Goal: Transaction & Acquisition: Purchase product/service

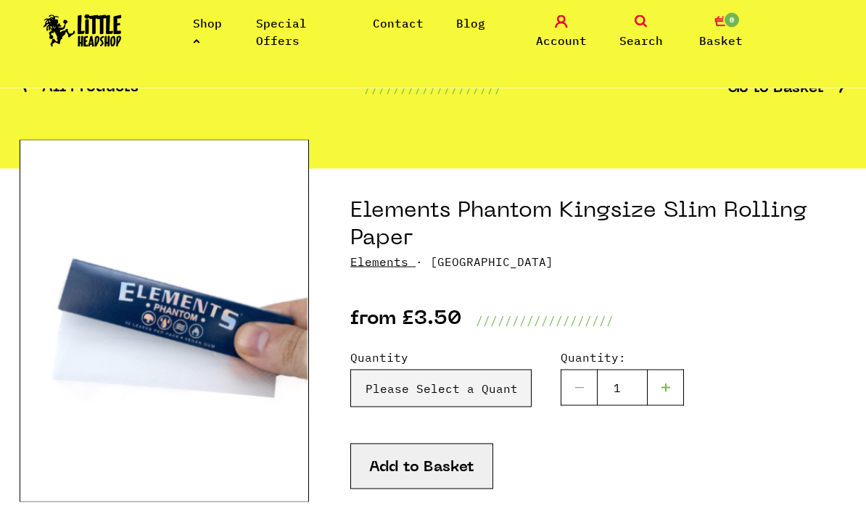
scroll to position [63, 0]
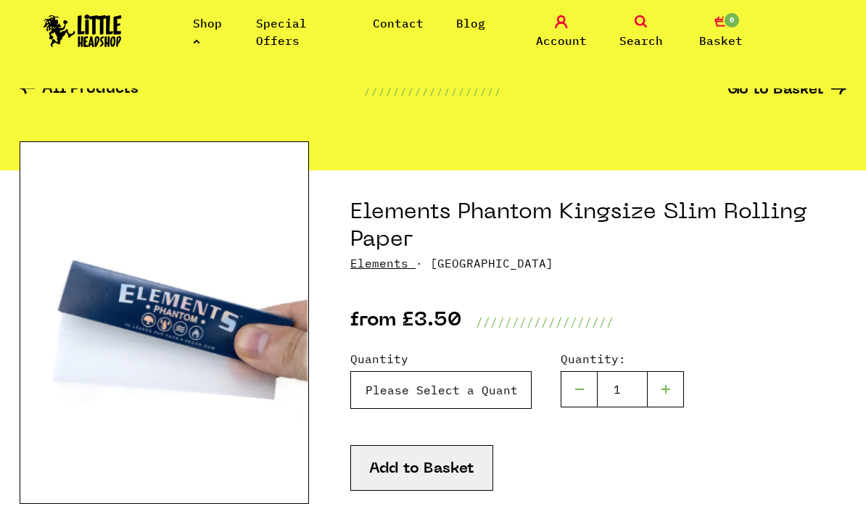
click at [501, 387] on select "Please Select a Quantity Elements Phantom Kingsize Slim Rolling Paper - X 1 Pac…" at bounding box center [440, 390] width 181 height 38
select select "1963"
click at [452, 476] on button "Add to Basket" at bounding box center [421, 468] width 143 height 46
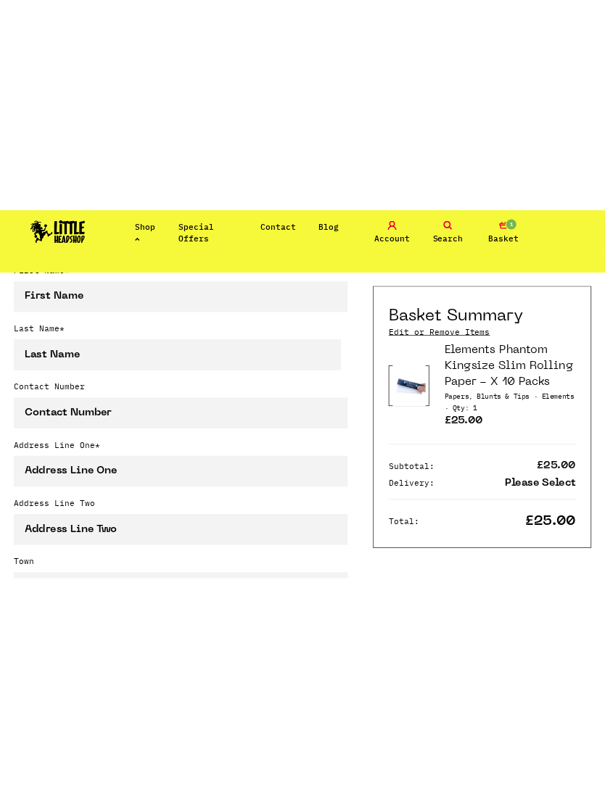
scroll to position [372, 0]
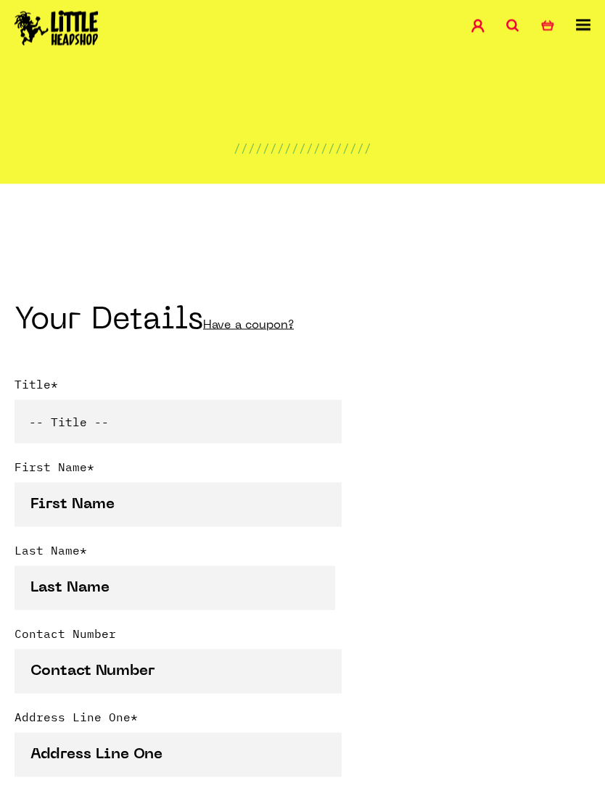
scroll to position [0, 0]
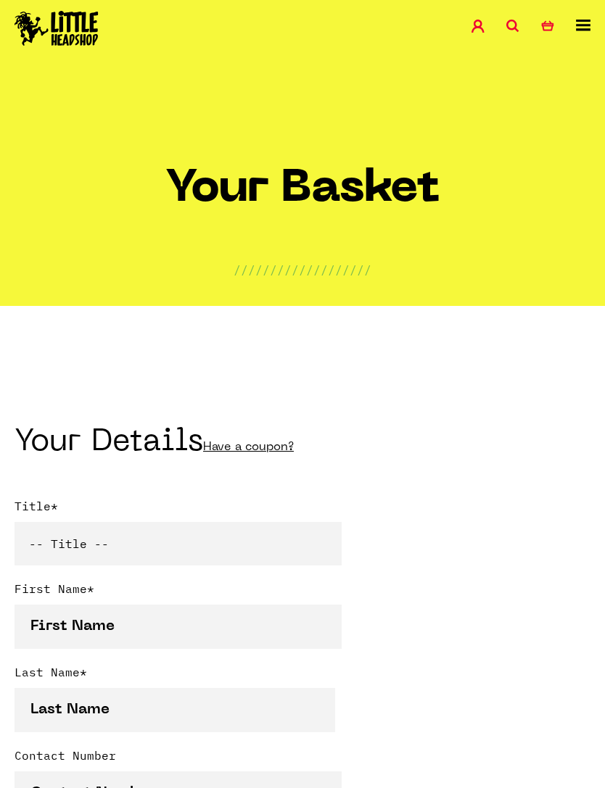
click at [488, 20] on link "Account" at bounding box center [488, 28] width 35 height 17
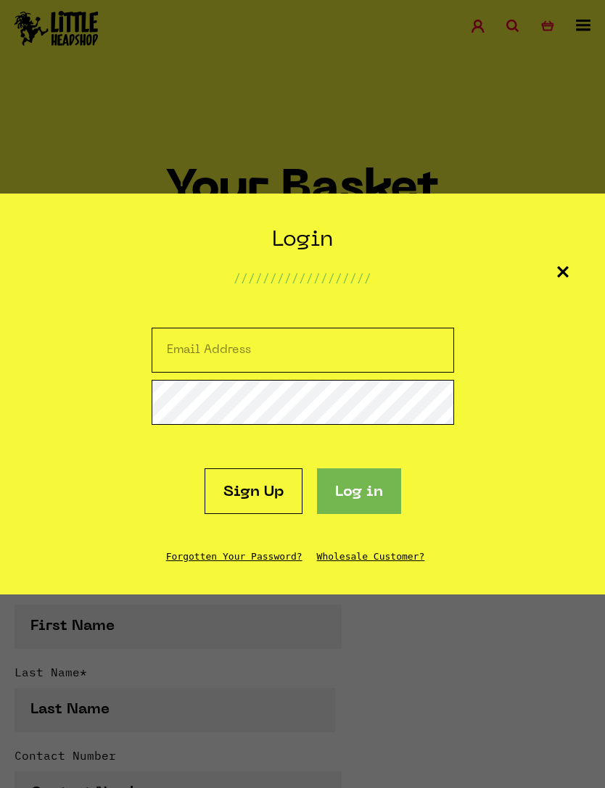
click at [318, 468] on button "Log in" at bounding box center [359, 491] width 84 height 46
click at [302, 485] on link "Sign Up" at bounding box center [253, 491] width 98 height 46
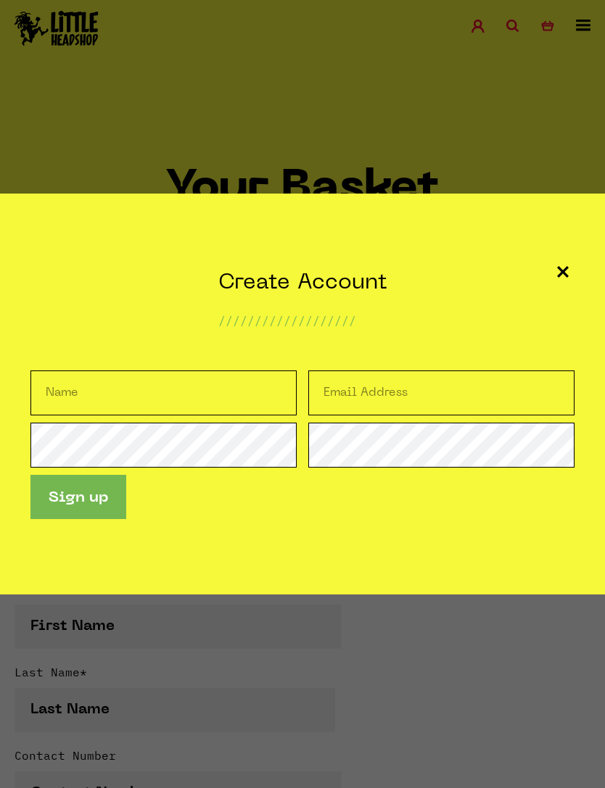
click at [76, 400] on input "text" at bounding box center [163, 393] width 267 height 45
type input "Ryan Greenhalgh"
click at [433, 384] on input "Email Address" at bounding box center [441, 393] width 267 height 45
type input "ryan_greenhalgh09@hotmail.com"
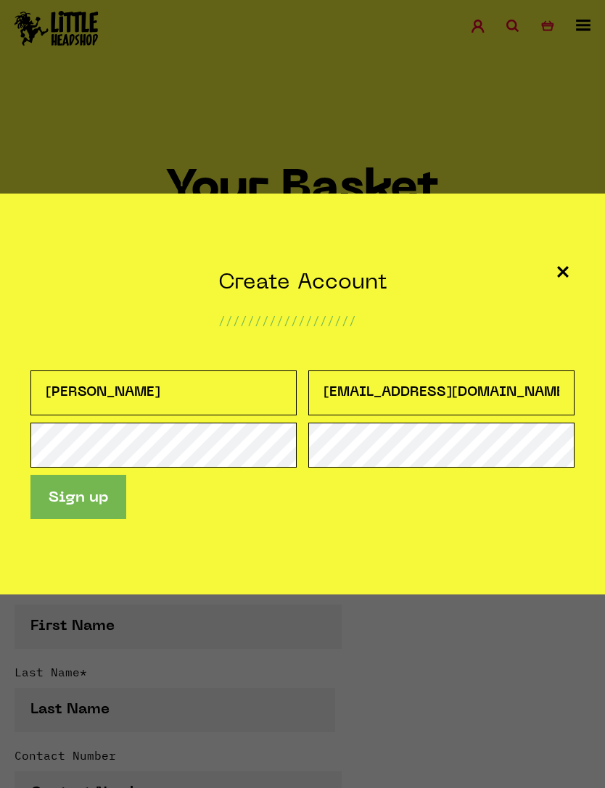
click at [66, 508] on button "Sign up" at bounding box center [78, 497] width 96 height 44
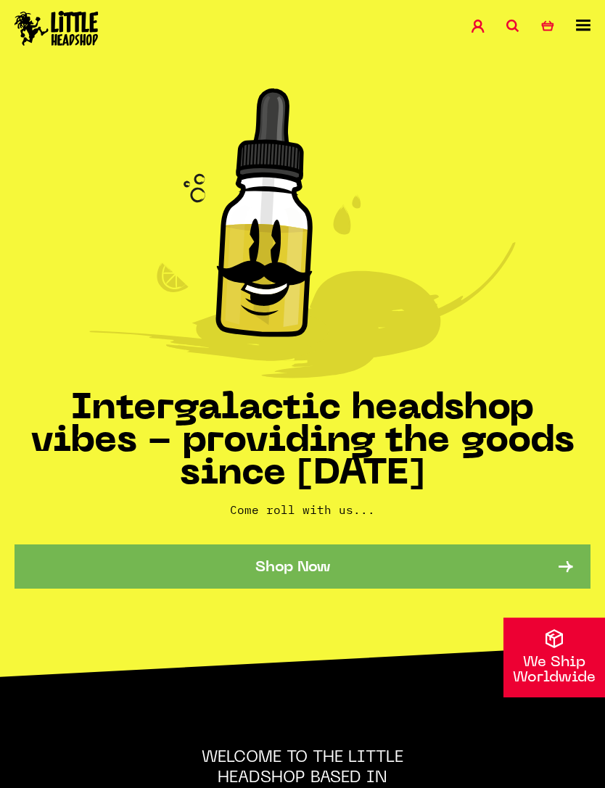
click at [550, 24] on icon "1" at bounding box center [547, 26] width 13 height 13
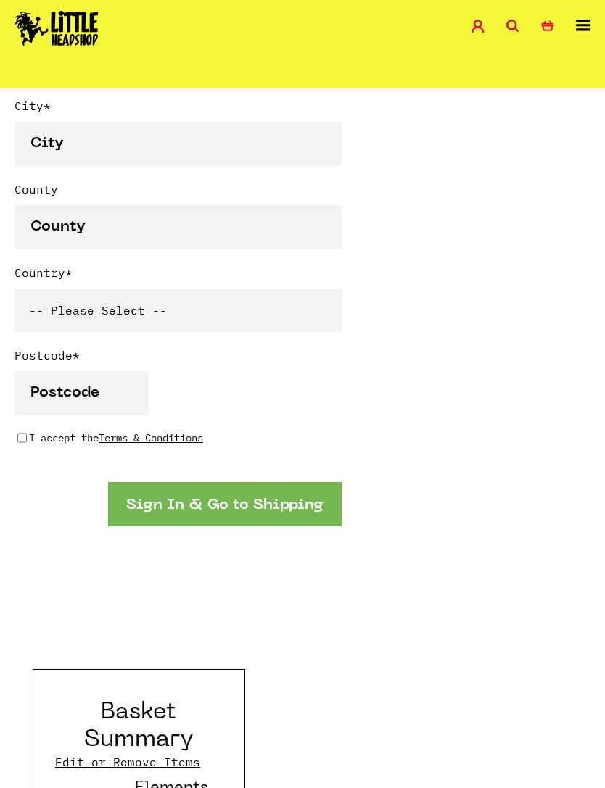
scroll to position [980, 0]
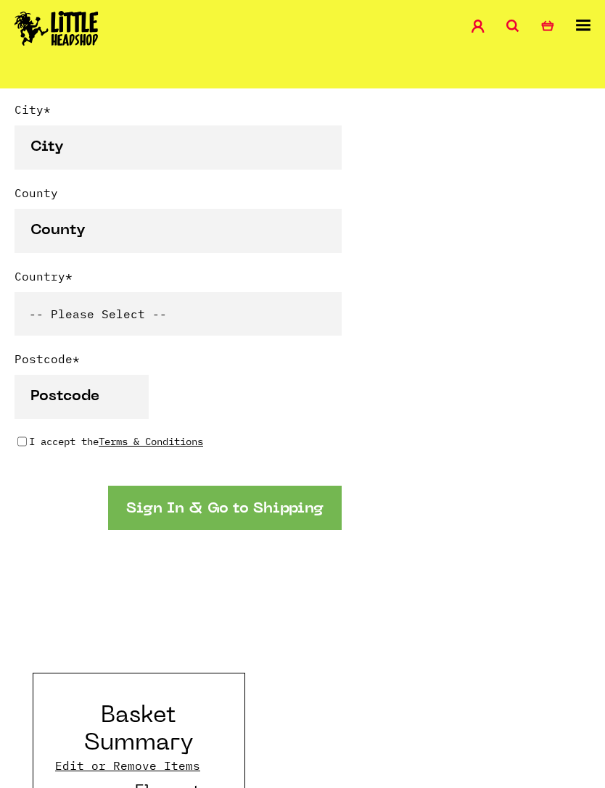
click at [499, 423] on section "Coupon Code Apply Your Details Have a coupon? Title * -- Title -- Mr Mrs Ms Mis…" at bounding box center [302, 310] width 605 height 1924
click at [324, 501] on button "Sign In & Go to Shipping" at bounding box center [224, 508] width 233 height 44
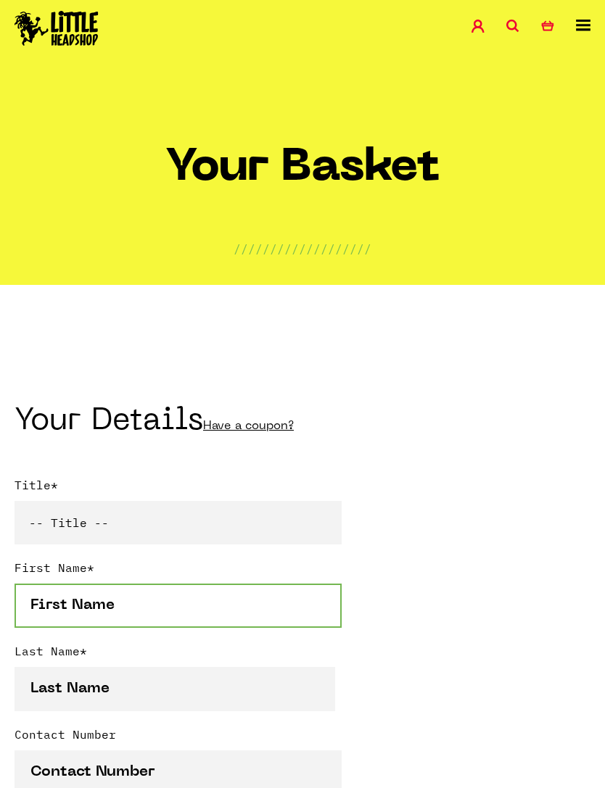
scroll to position [0, 0]
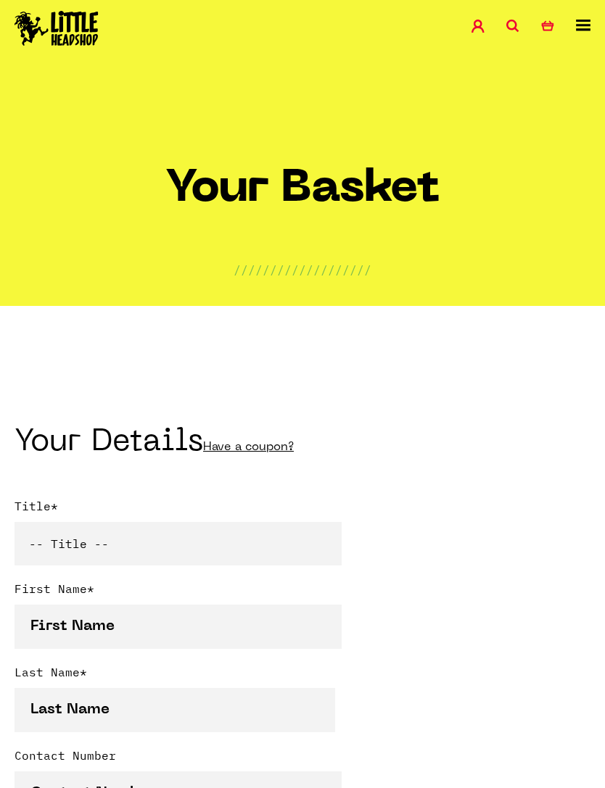
click at [487, 12] on div "Shop Special Offers Contact Blog Account Search 1 Basket" at bounding box center [302, 29] width 605 height 59
click at [484, 28] on icon at bounding box center [477, 26] width 13 height 13
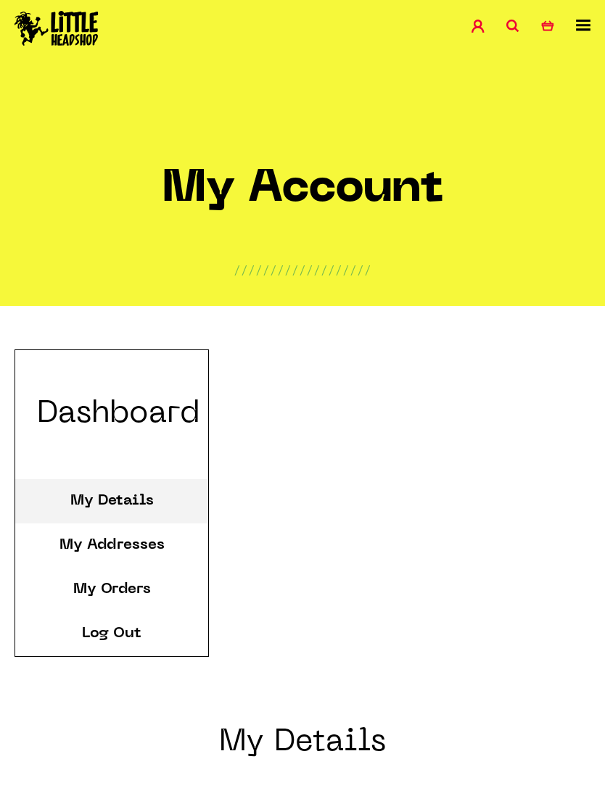
click at [541, 25] on icon "1" at bounding box center [547, 26] width 13 height 13
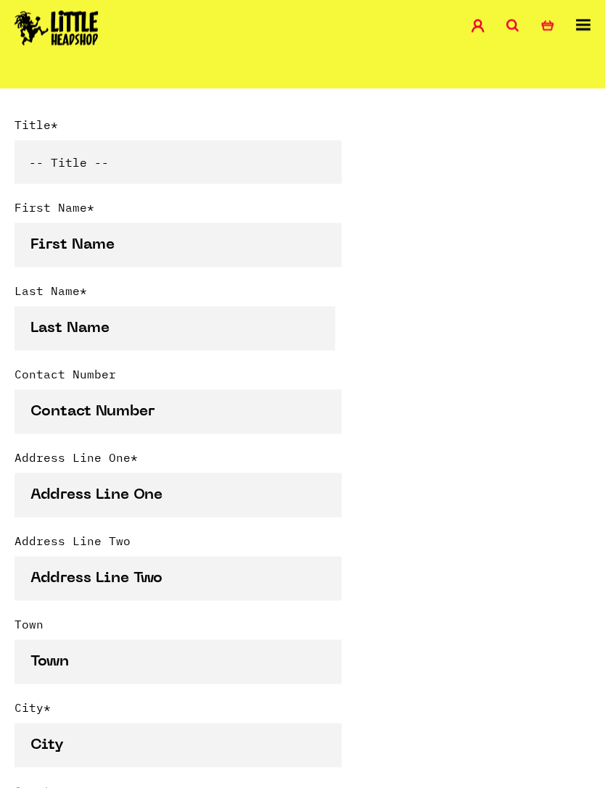
scroll to position [384, 0]
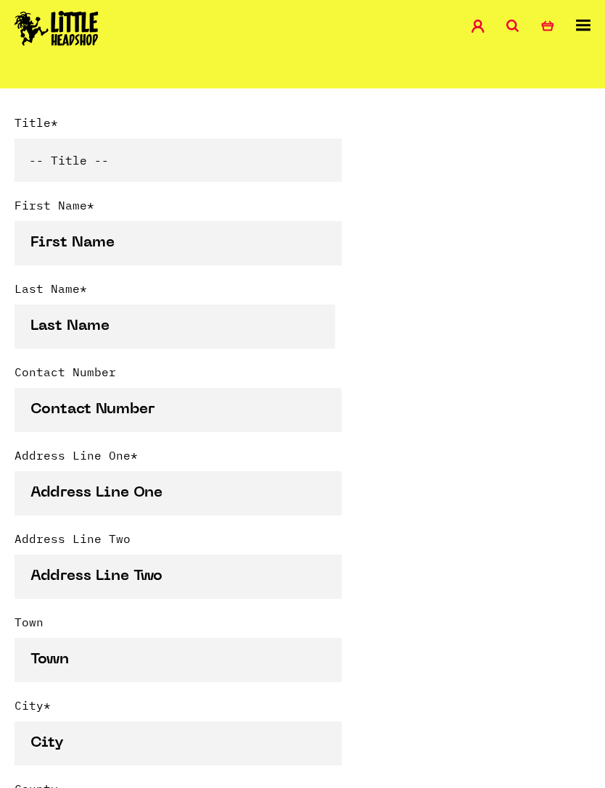
click at [331, 149] on select "-- Title -- Mr Mrs Ms Miss Dr Prof" at bounding box center [178, 160] width 327 height 44
select select "mr"
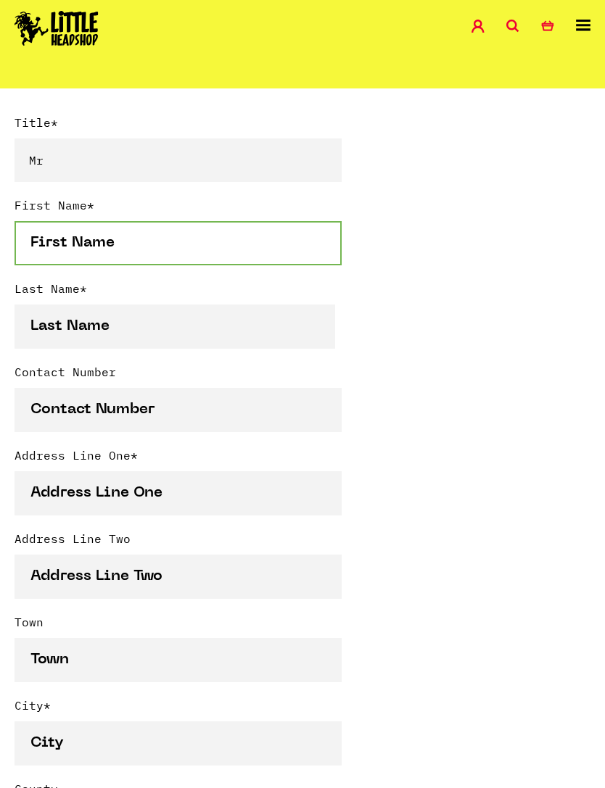
click at [276, 242] on input "First Name *" at bounding box center [178, 243] width 327 height 44
type input "Ryan"
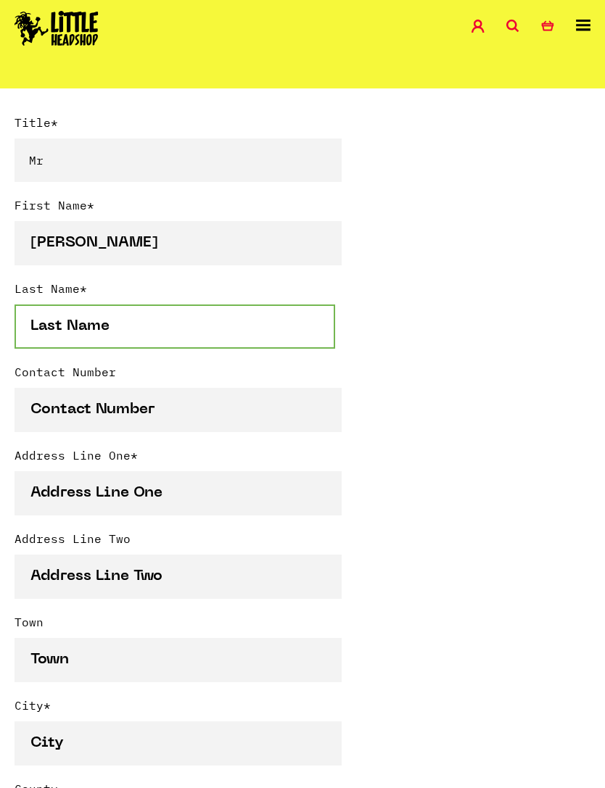
type input "Greenhalgh"
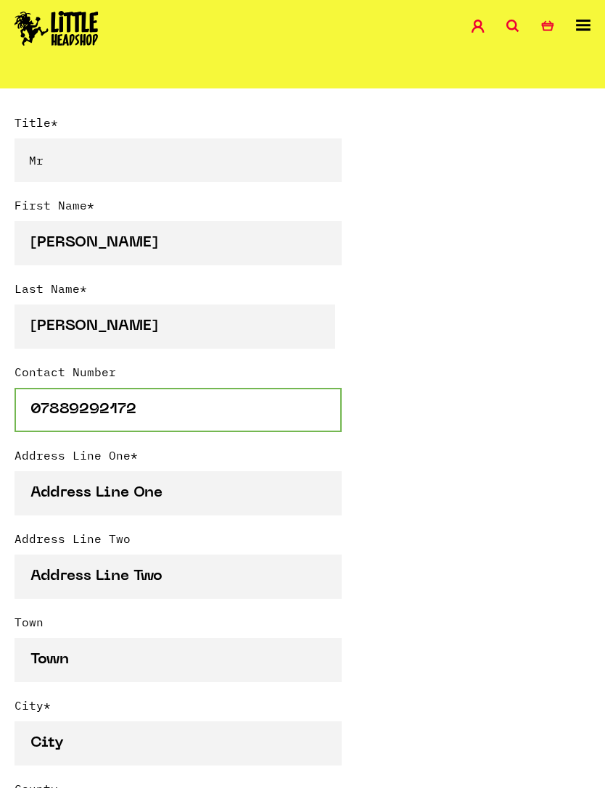
type input "07889292172"
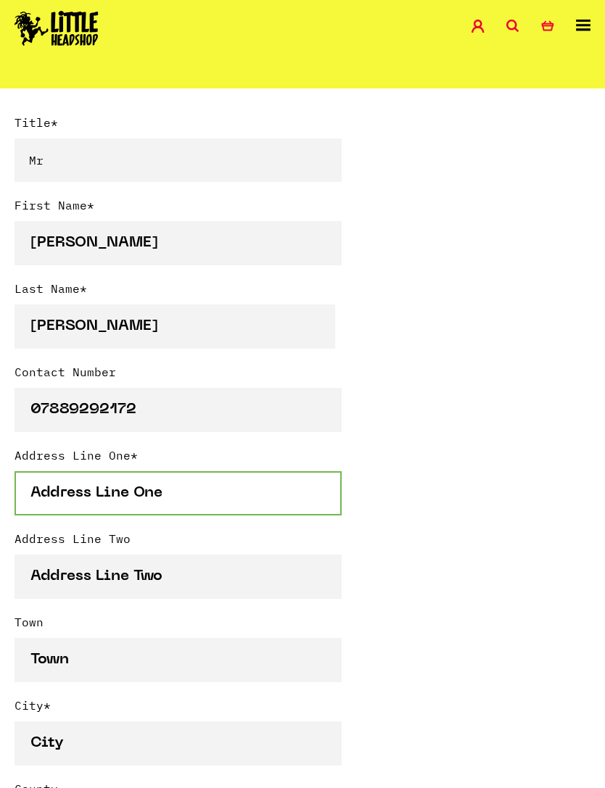
click at [49, 500] on input "Address Line One *" at bounding box center [178, 493] width 327 height 44
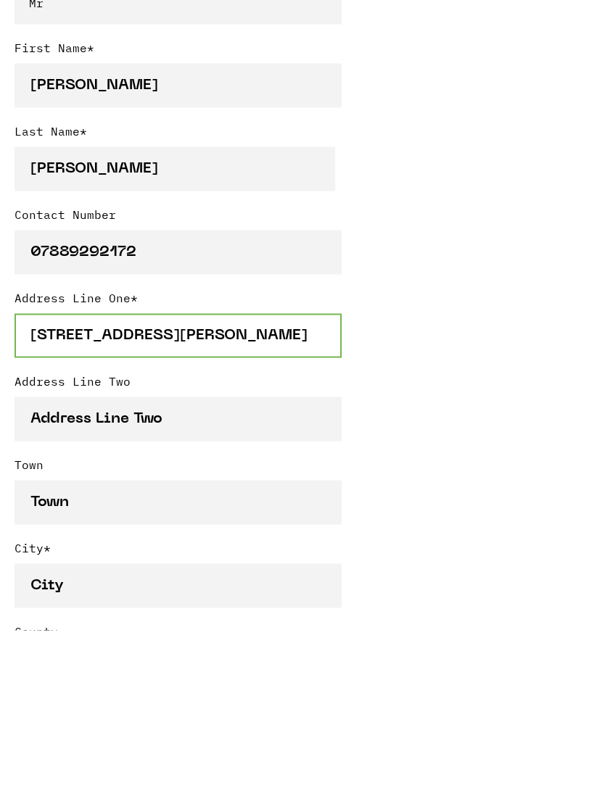
type input "61 Aitken street"
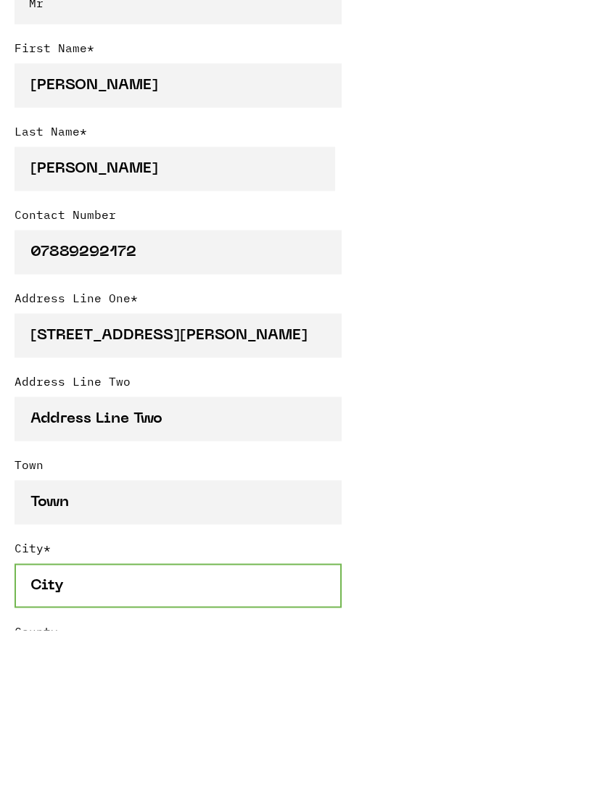
click at [69, 721] on input "City *" at bounding box center [178, 743] width 327 height 44
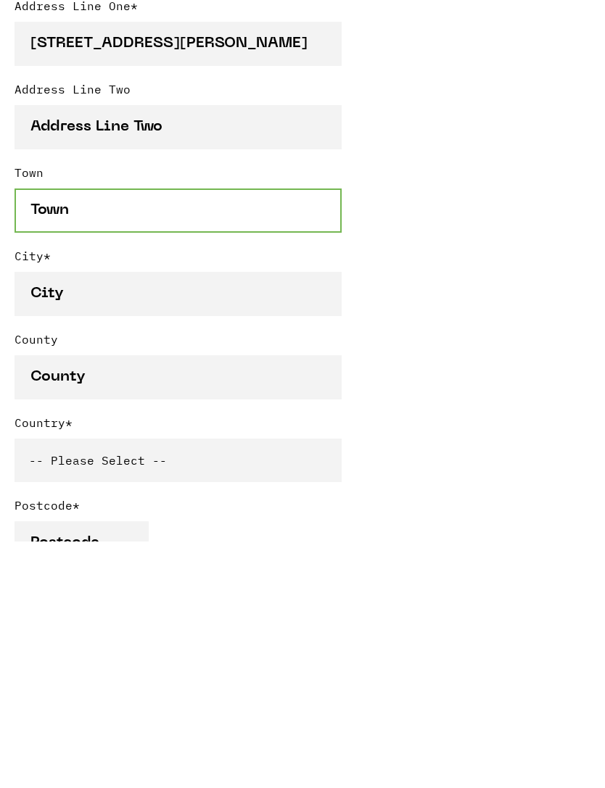
click at [89, 435] on input "Town" at bounding box center [178, 457] width 327 height 44
type input "Oswaldtwistle"
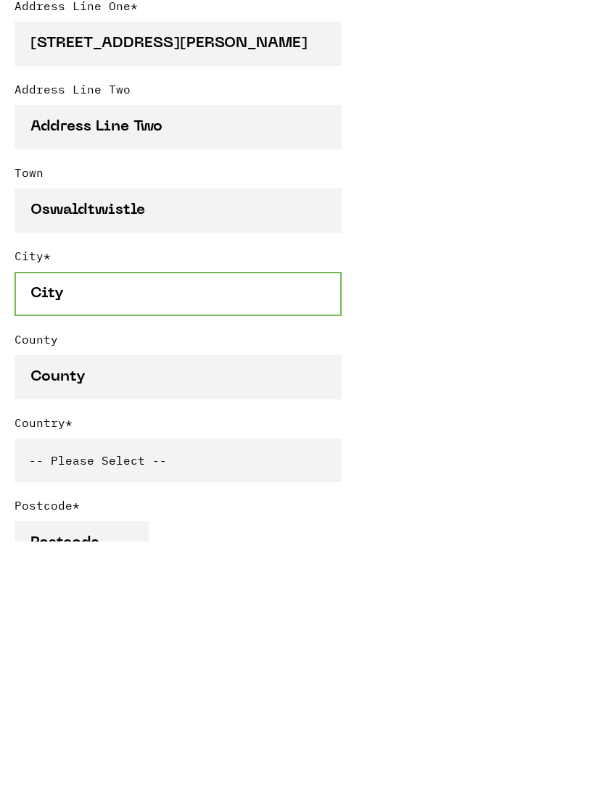
click at [73, 518] on input "City *" at bounding box center [178, 540] width 327 height 44
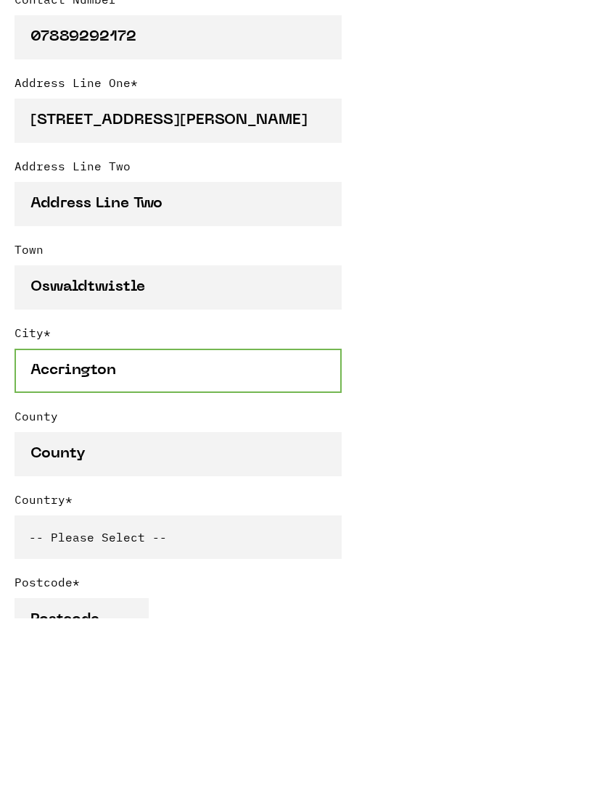
type input "Accrington"
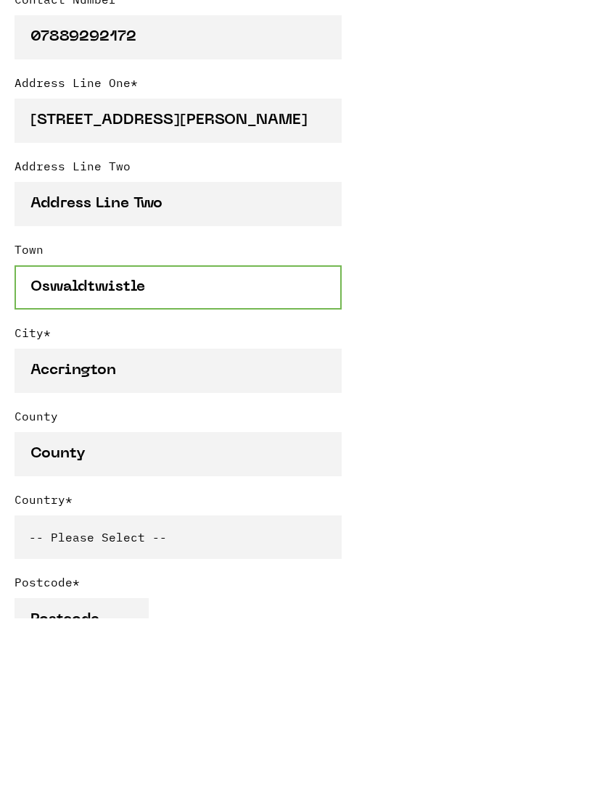
click at [158, 435] on input "Oswaldtwistle" at bounding box center [178, 457] width 327 height 44
type input "O"
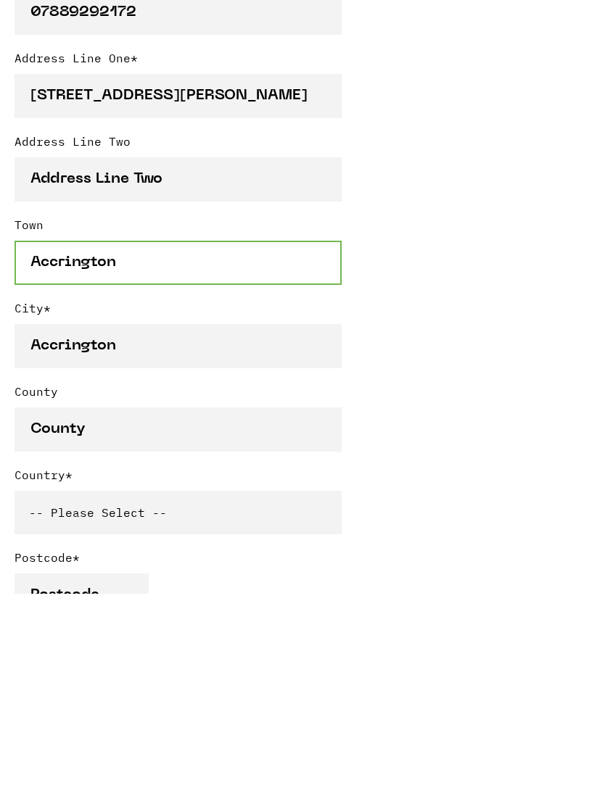
type input "Accrington"
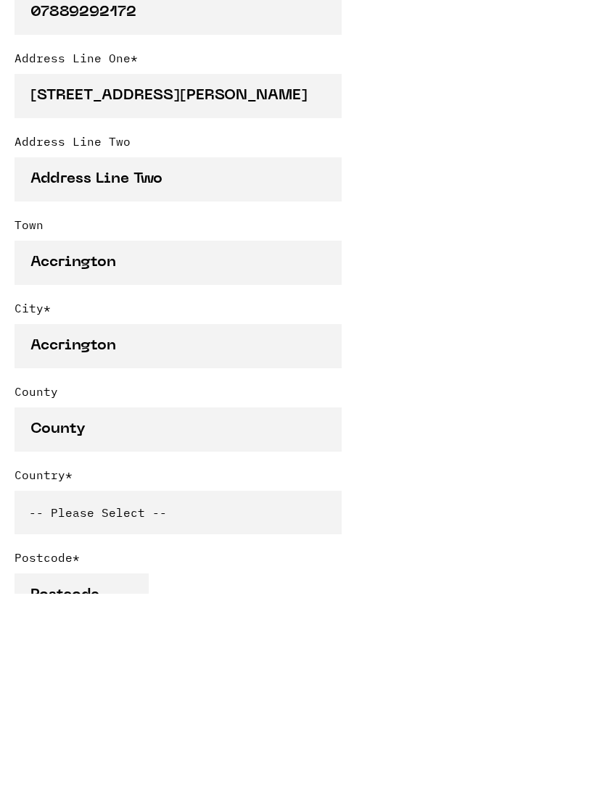
click at [51, 685] on select "-- Please Select -- United Kingdom Sweden Spain Slovenia Romania Portugal Polan…" at bounding box center [178, 707] width 327 height 44
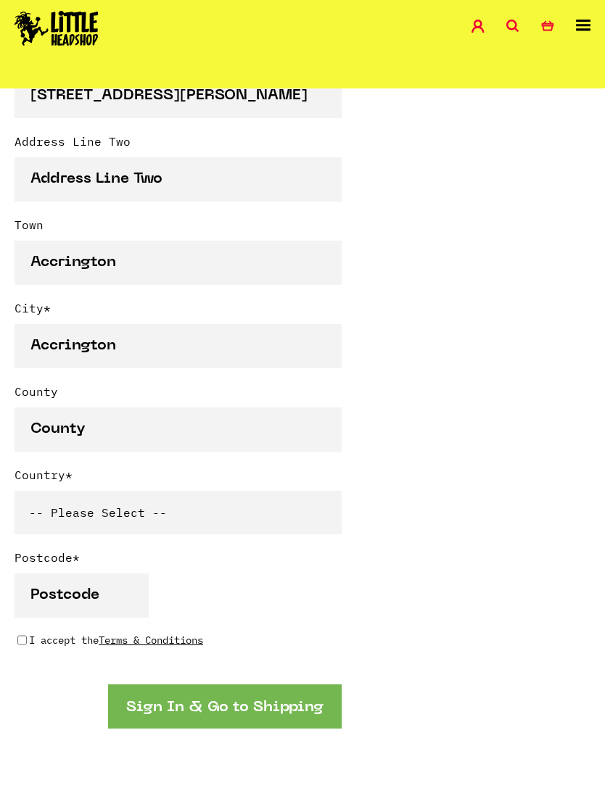
select select "826"
click at [48, 610] on input "Postcode *" at bounding box center [82, 596] width 134 height 44
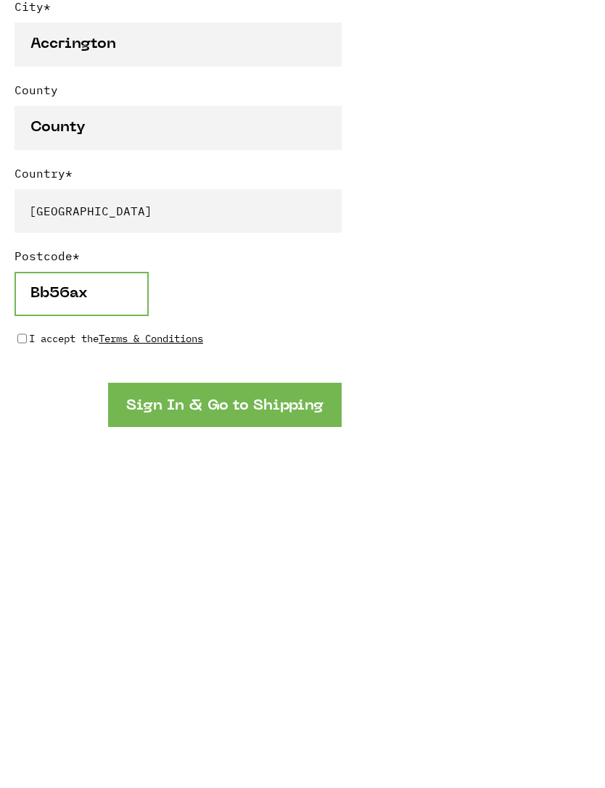
type input "Bb56ax"
click at [30, 353] on form "Title * -- Title -- Mr Mrs Ms Miss Dr Prof First Name * Ryan Last Name * * * *" at bounding box center [178, 167] width 327 height 1012
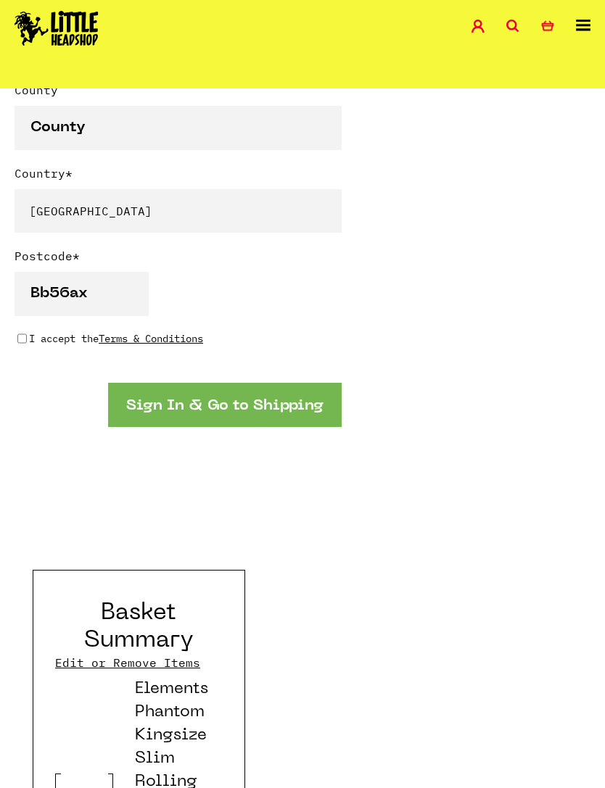
click at [23, 337] on input "I accept the Terms & Conditions" at bounding box center [21, 339] width 9 height 12
checkbox input "true"
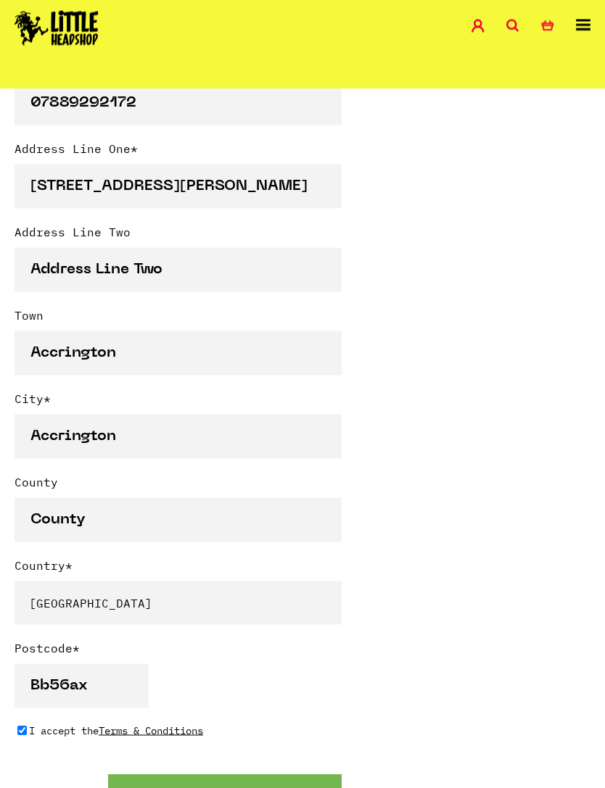
scroll to position [950, 0]
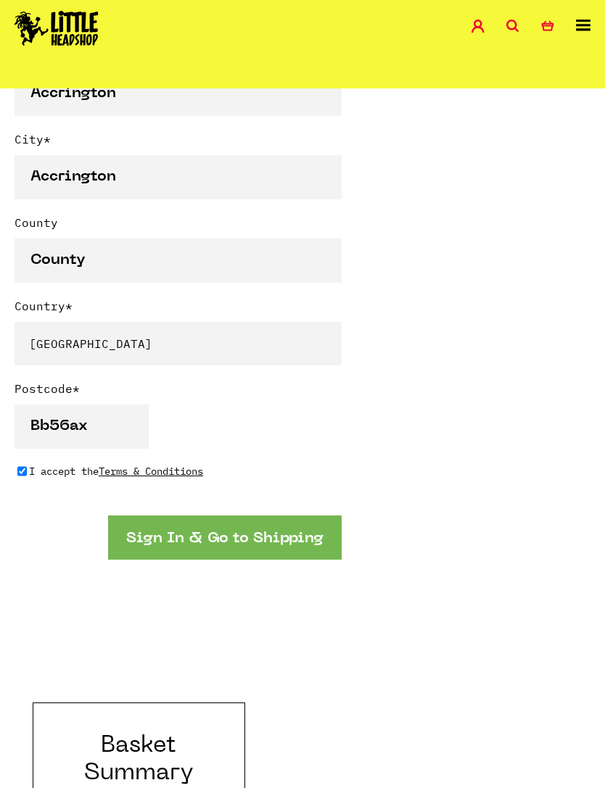
click at [328, 538] on button "Sign In & Go to Shipping" at bounding box center [224, 538] width 233 height 44
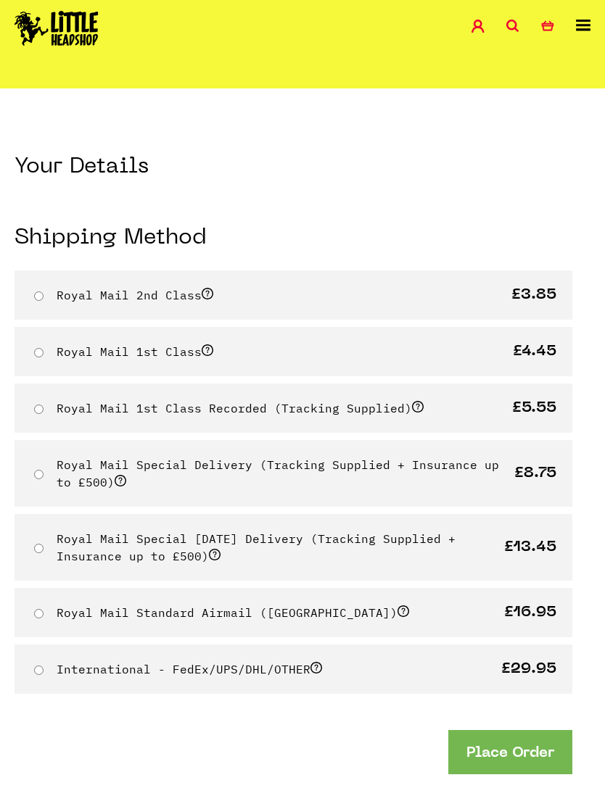
click at [204, 357] on label "Royal Mail 1st Class" at bounding box center [135, 351] width 157 height 15
click at [44, 357] on input "Royal Mail 1st Class" at bounding box center [38, 352] width 9 height 9
radio input "true"
click at [210, 350] on span at bounding box center [208, 350] width 12 height 12
click at [44, 350] on input "Royal Mail 1st Class" at bounding box center [38, 352] width 9 height 9
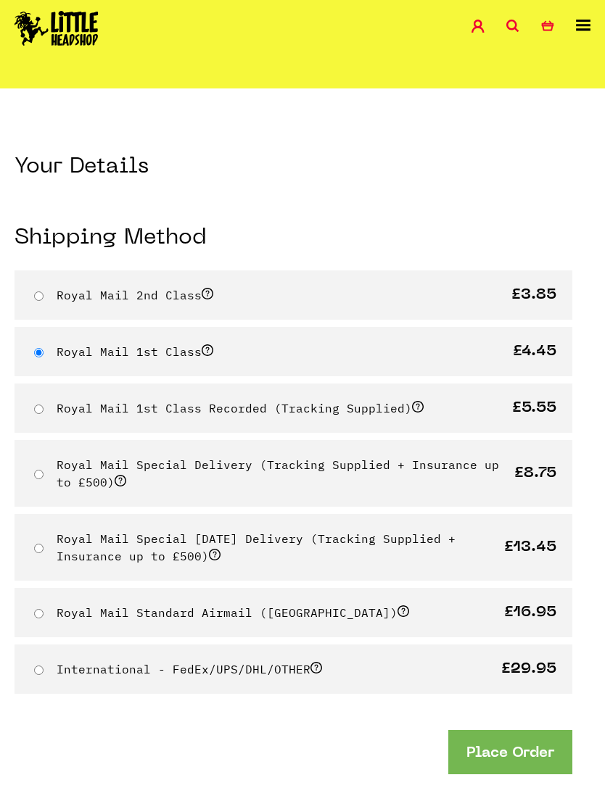
click at [222, 350] on div "Royal Mail 1st Class £4.45" at bounding box center [294, 351] width 558 height 49
click at [213, 344] on span at bounding box center [208, 350] width 12 height 12
click at [44, 348] on input "Royal Mail 1st Class" at bounding box center [38, 352] width 9 height 9
click at [213, 347] on span at bounding box center [208, 350] width 12 height 12
click at [44, 348] on input "Royal Mail 1st Class" at bounding box center [38, 352] width 9 height 9
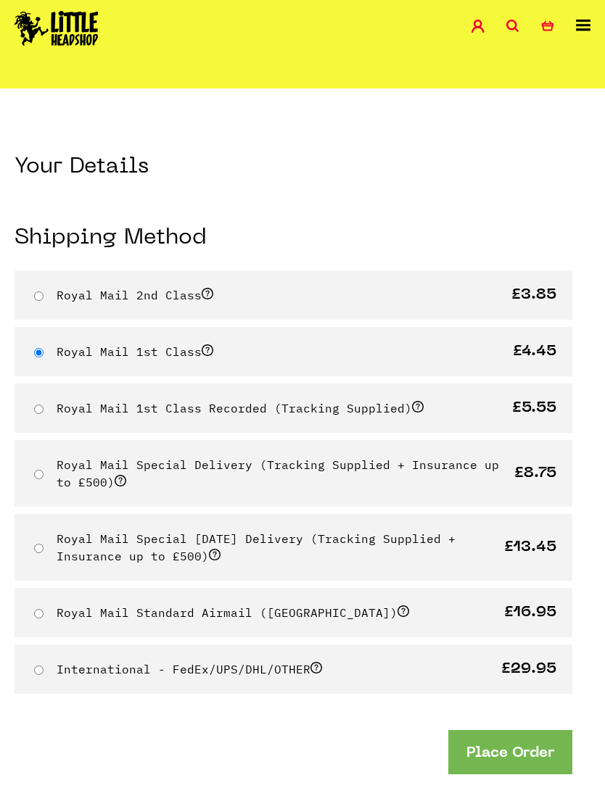
click at [213, 356] on label "Royal Mail 1st Class" at bounding box center [135, 351] width 157 height 15
click at [44, 356] on input "Royal Mail 1st Class" at bounding box center [38, 352] width 9 height 9
click at [545, 747] on button "Place Order" at bounding box center [510, 752] width 124 height 44
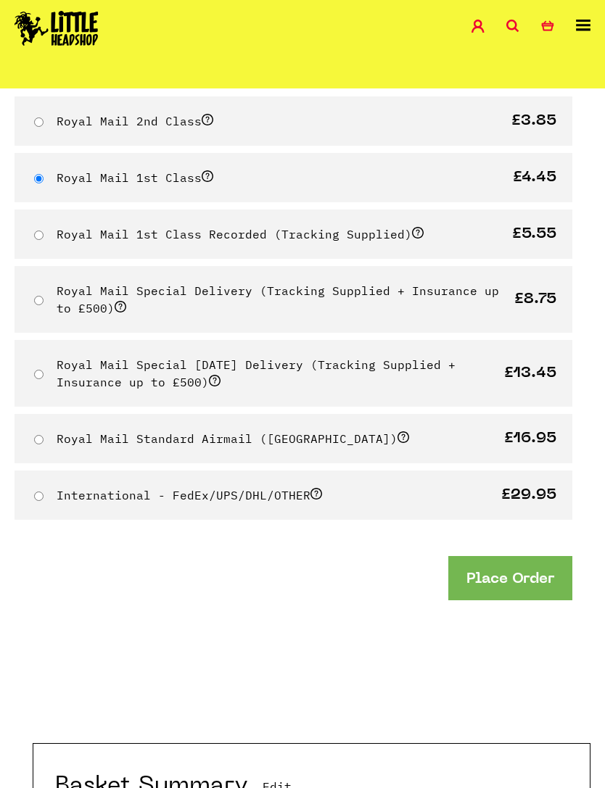
scroll to position [181, 0]
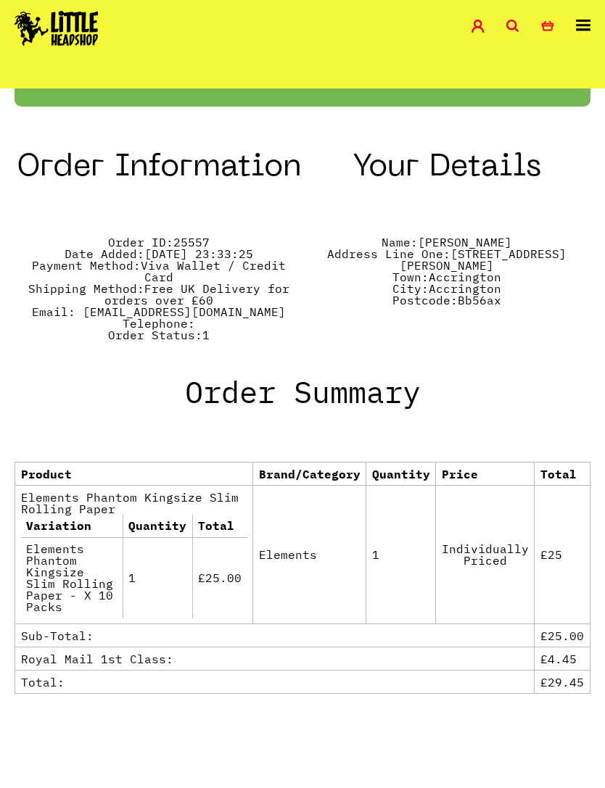
scroll to position [762, 0]
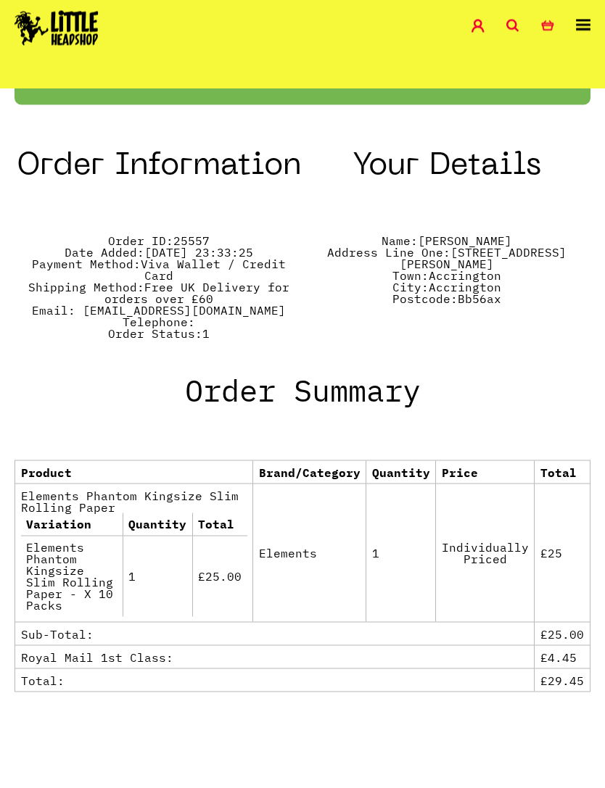
click at [557, 622] on td "£25.00" at bounding box center [562, 633] width 56 height 23
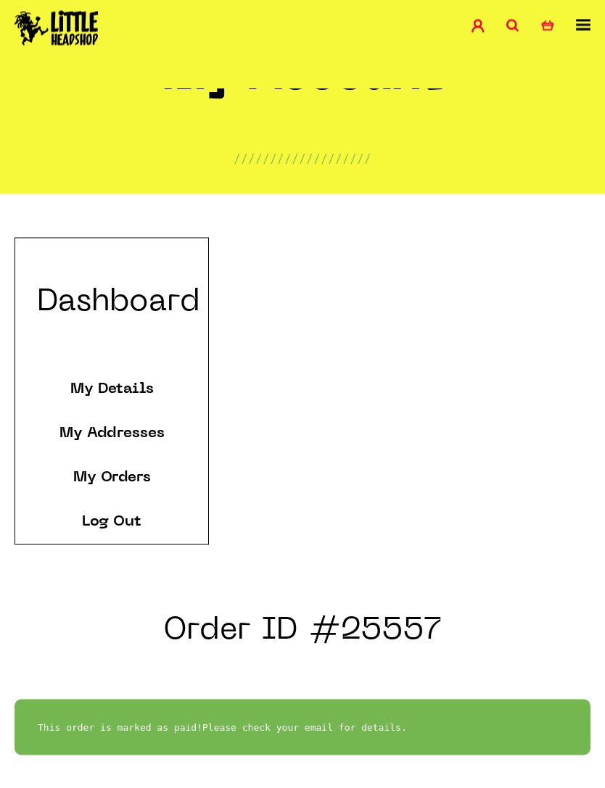
scroll to position [0, 0]
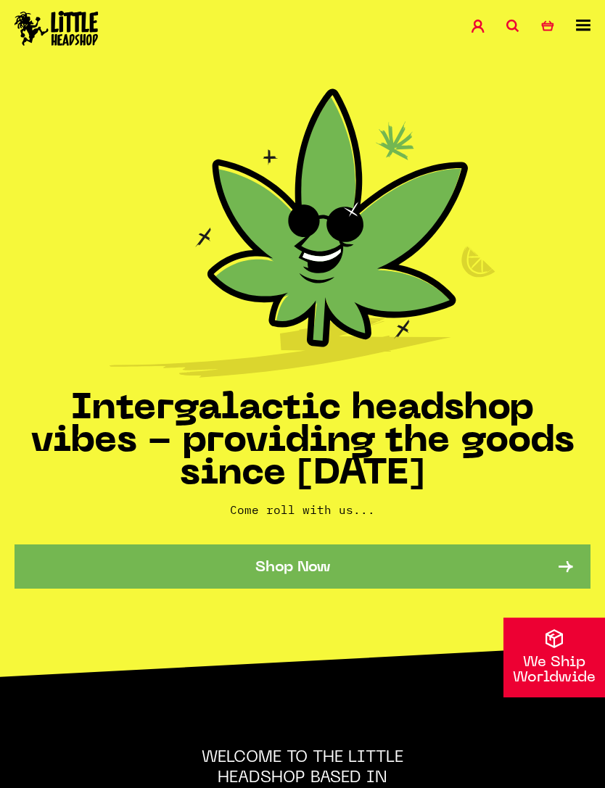
click at [479, 32] on icon at bounding box center [477, 26] width 13 height 13
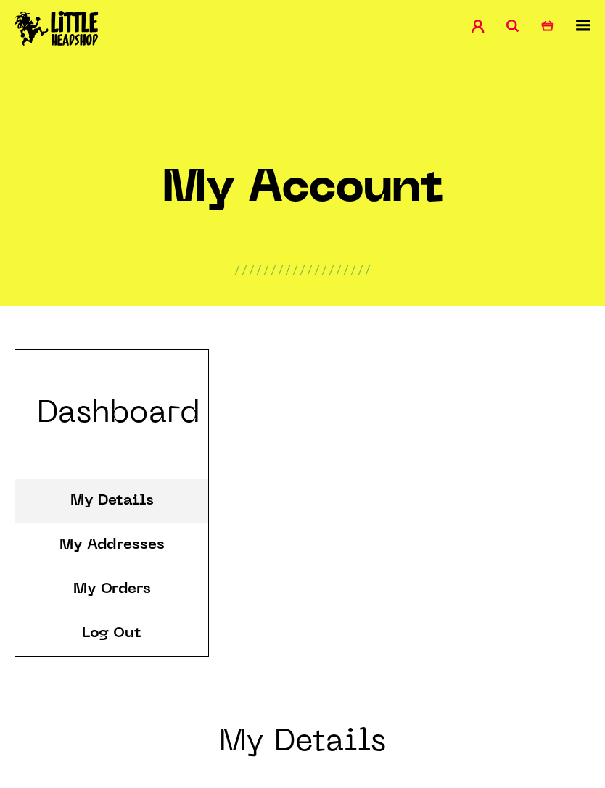
scroll to position [202, 0]
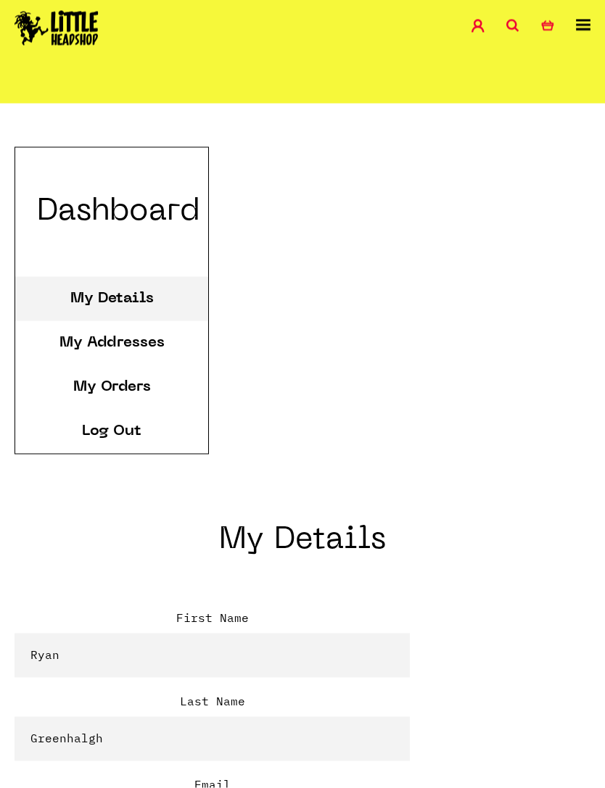
click at [162, 339] on link "My Addresses" at bounding box center [111, 343] width 105 height 15
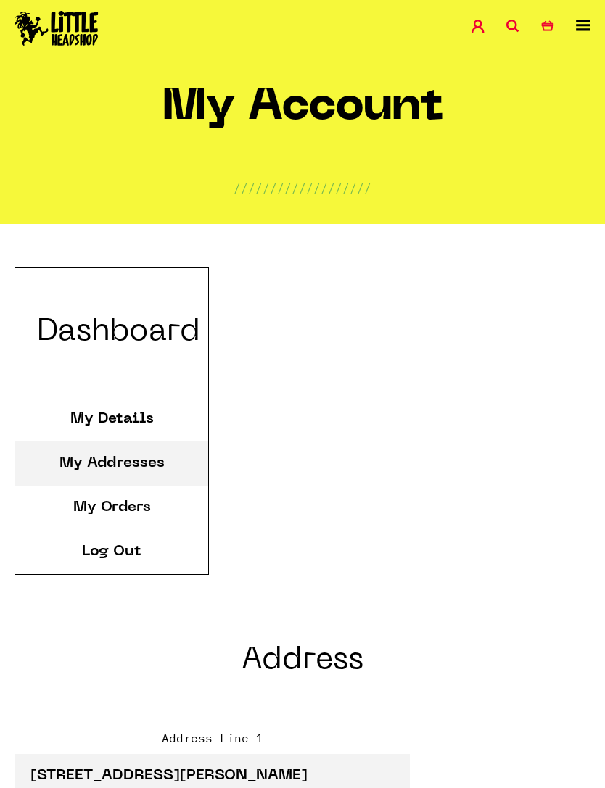
scroll to position [104, 0]
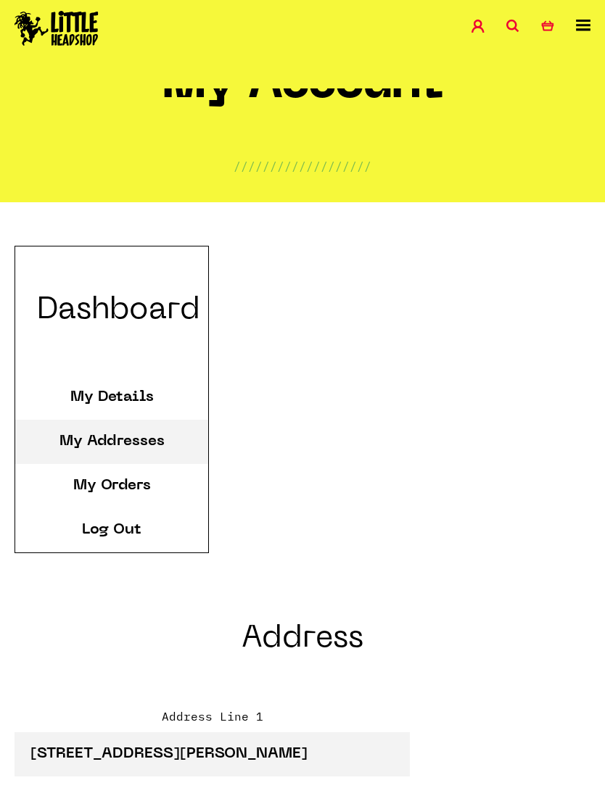
click at [167, 477] on li "My Orders" at bounding box center [111, 486] width 193 height 44
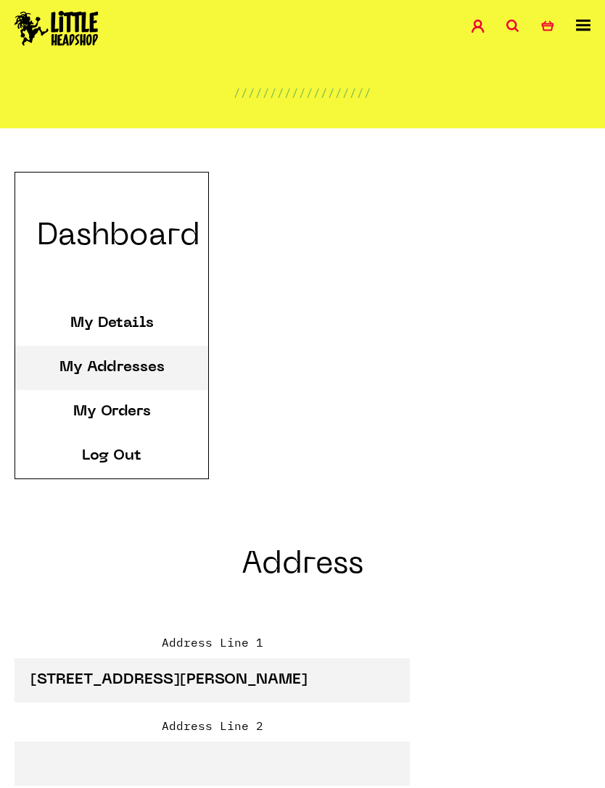
scroll to position [180, 0]
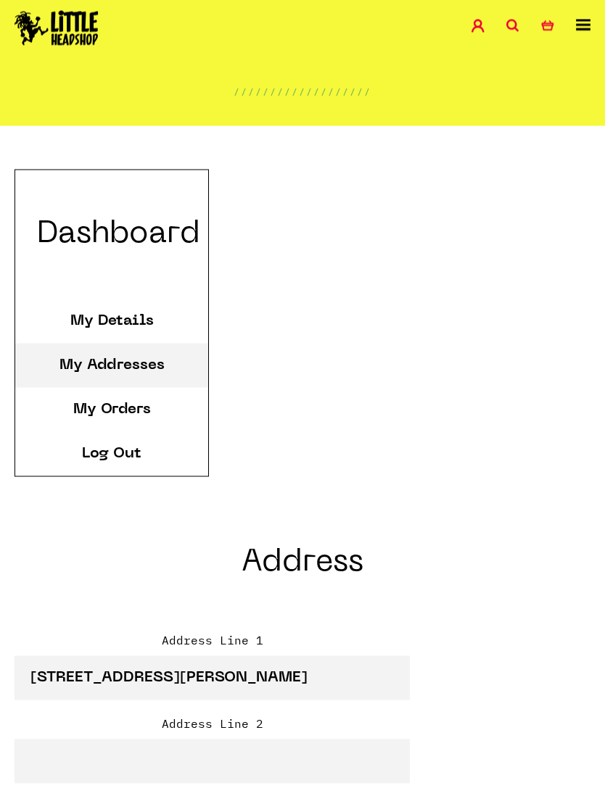
click at [173, 415] on li "My Orders" at bounding box center [111, 410] width 193 height 44
click at [133, 404] on link "My Orders" at bounding box center [112, 409] width 78 height 15
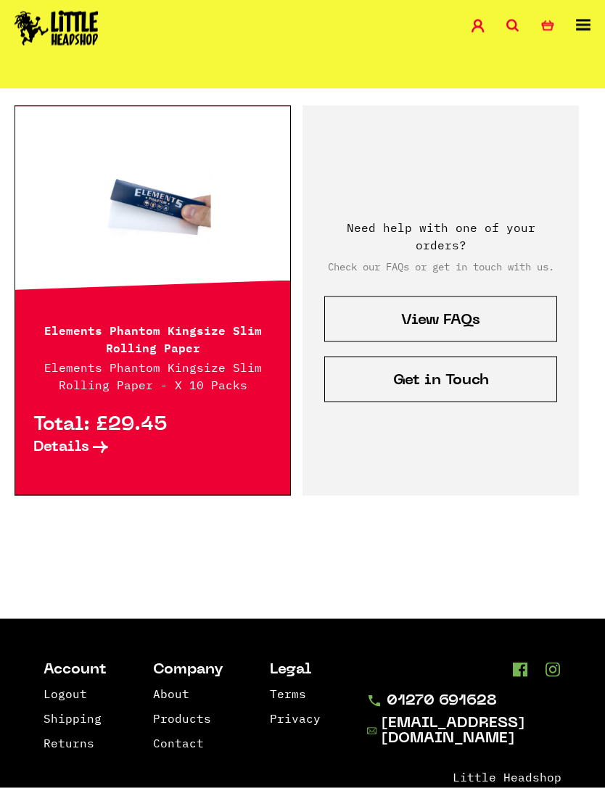
scroll to position [705, 0]
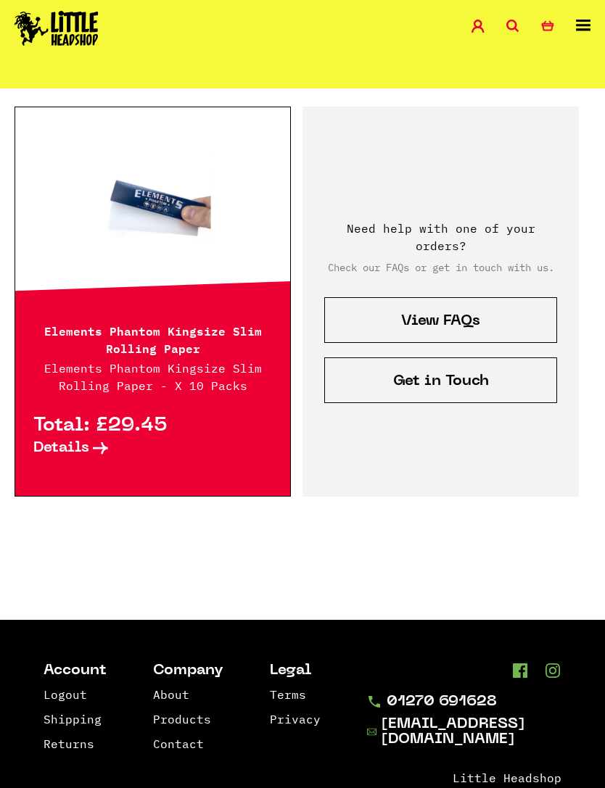
click at [93, 450] on icon at bounding box center [100, 448] width 15 height 12
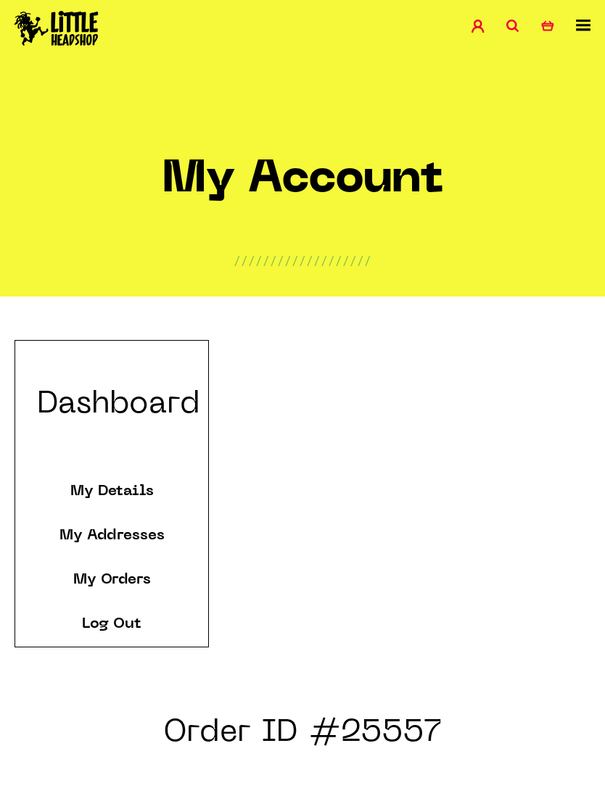
scroll to position [12, 0]
